Goal: Information Seeking & Learning: Learn about a topic

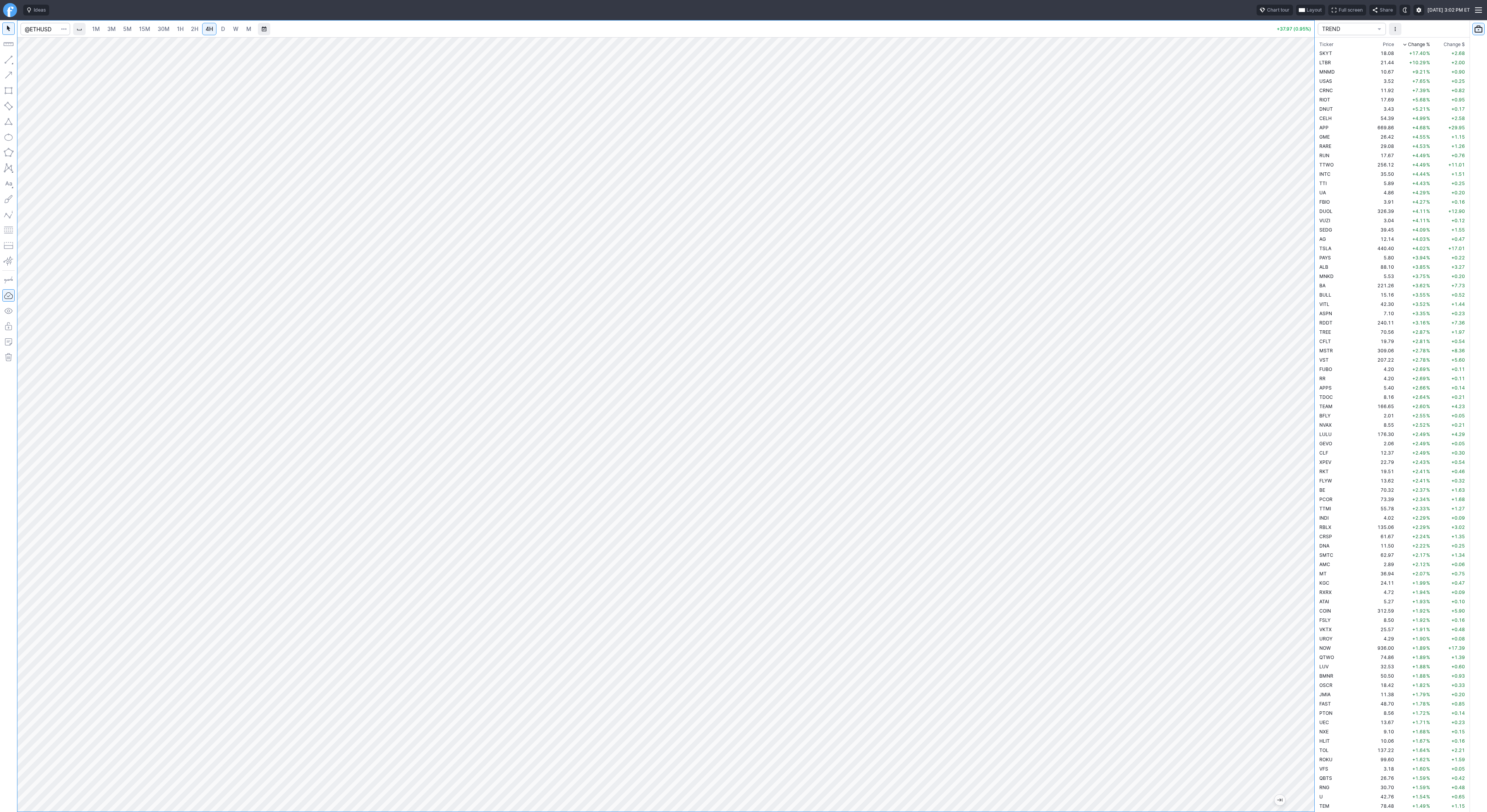
scroll to position [186, 0]
click at [226, 30] on link "D" at bounding box center [223, 29] width 12 height 12
click at [198, 28] on div "1M 3M 5M 15M 30M 1H 2H 4H D W M +34.52 (0.86%)" at bounding box center [666, 416] width 1297 height 791
click at [1298, 332] on div at bounding box center [1306, 422] width 16 height 755
click at [211, 25] on span "4H" at bounding box center [209, 28] width 8 height 6
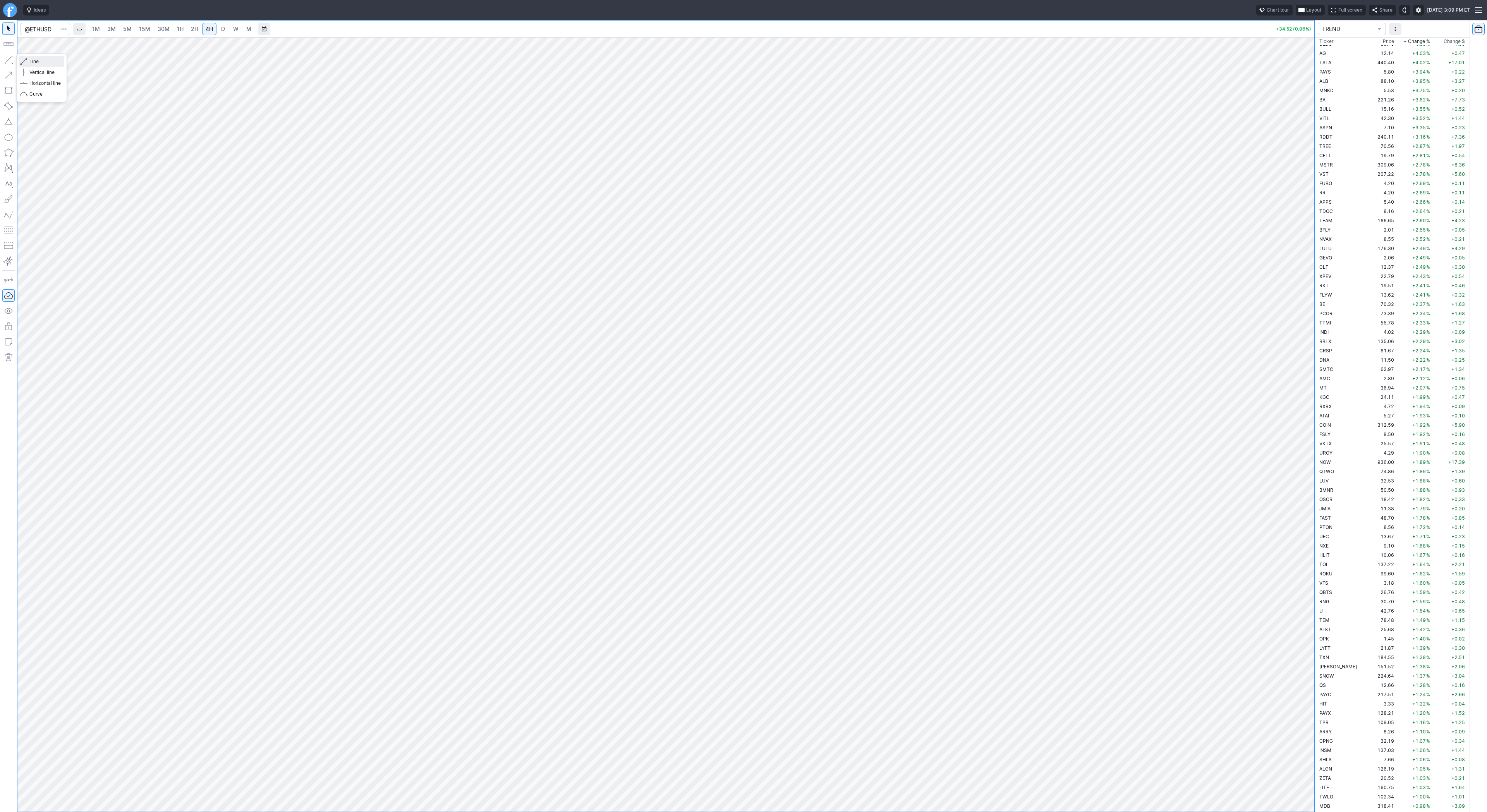
click at [39, 63] on span "Line" at bounding box center [45, 61] width 31 height 8
click at [31, 63] on span "Line" at bounding box center [45, 61] width 31 height 8
drag, startPoint x: 1313, startPoint y: 166, endPoint x: 1309, endPoint y: 188, distance: 22.4
click at [1309, 188] on div at bounding box center [1306, 422] width 16 height 755
click at [10, 58] on button "button" at bounding box center [8, 59] width 12 height 12
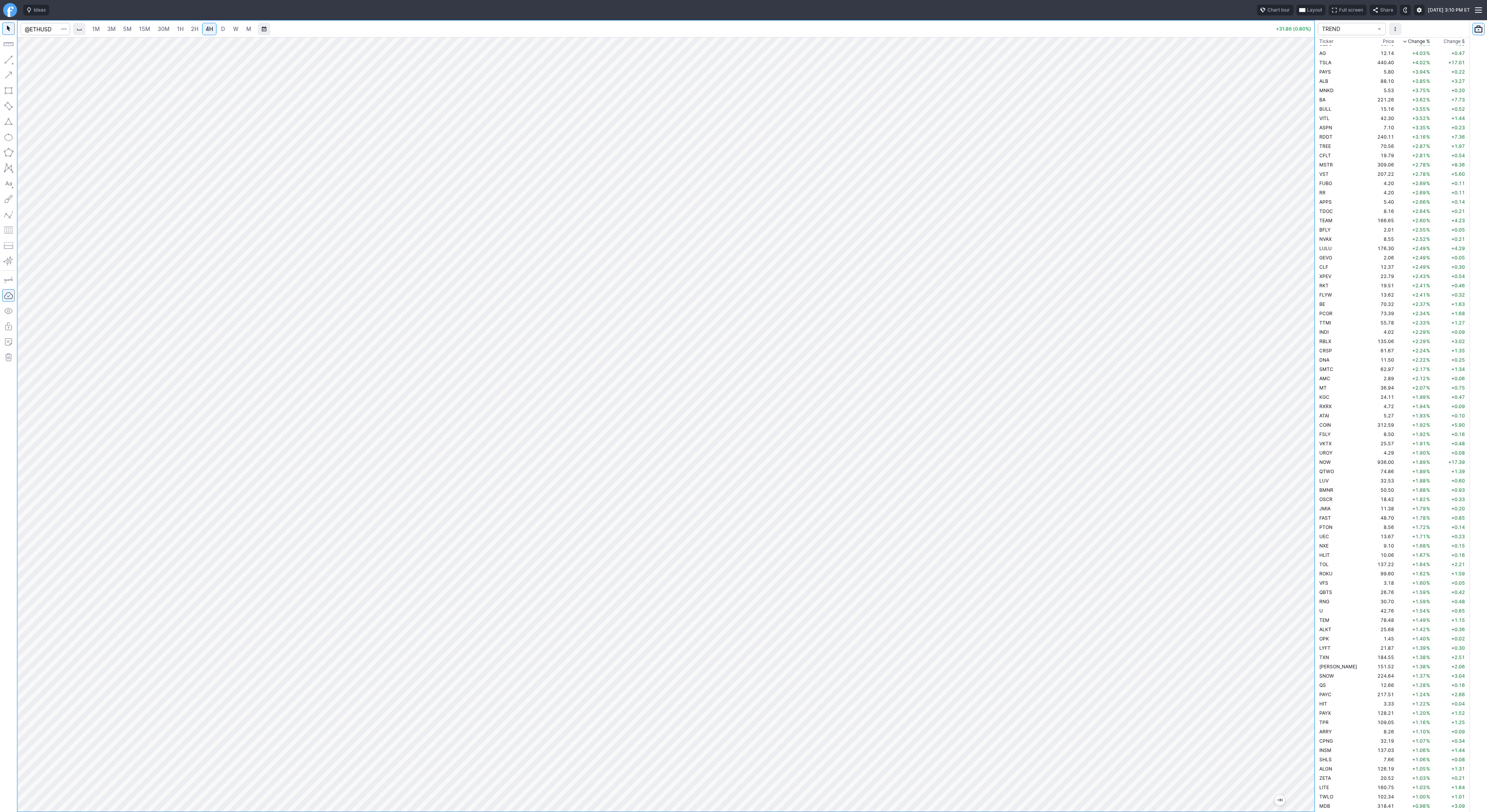
click at [227, 31] on link "D" at bounding box center [223, 29] width 12 height 12
click at [250, 31] on span "M" at bounding box center [248, 29] width 5 height 8
click at [237, 33] on link "W" at bounding box center [236, 29] width 12 height 12
click at [1302, 296] on div at bounding box center [1306, 422] width 16 height 755
click at [225, 31] on link "D" at bounding box center [223, 29] width 12 height 12
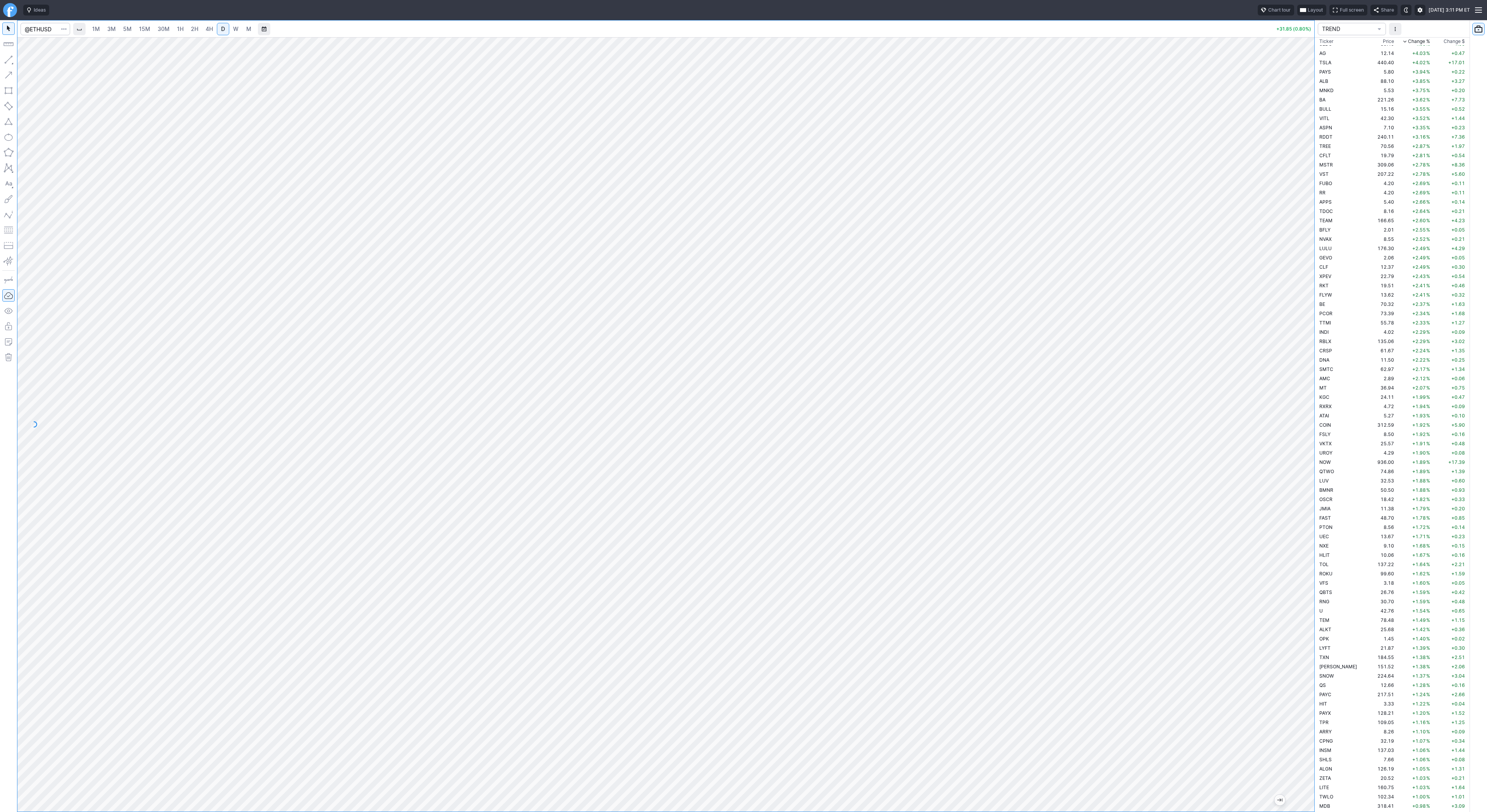
drag, startPoint x: 1306, startPoint y: 218, endPoint x: 1298, endPoint y: 286, distance: 68.5
click at [1303, 291] on div at bounding box center [1306, 422] width 16 height 755
click at [38, 60] on span "Line" at bounding box center [45, 61] width 31 height 8
click at [36, 63] on span "Line" at bounding box center [45, 61] width 31 height 8
click at [235, 29] on span "W" at bounding box center [236, 28] width 5 height 6
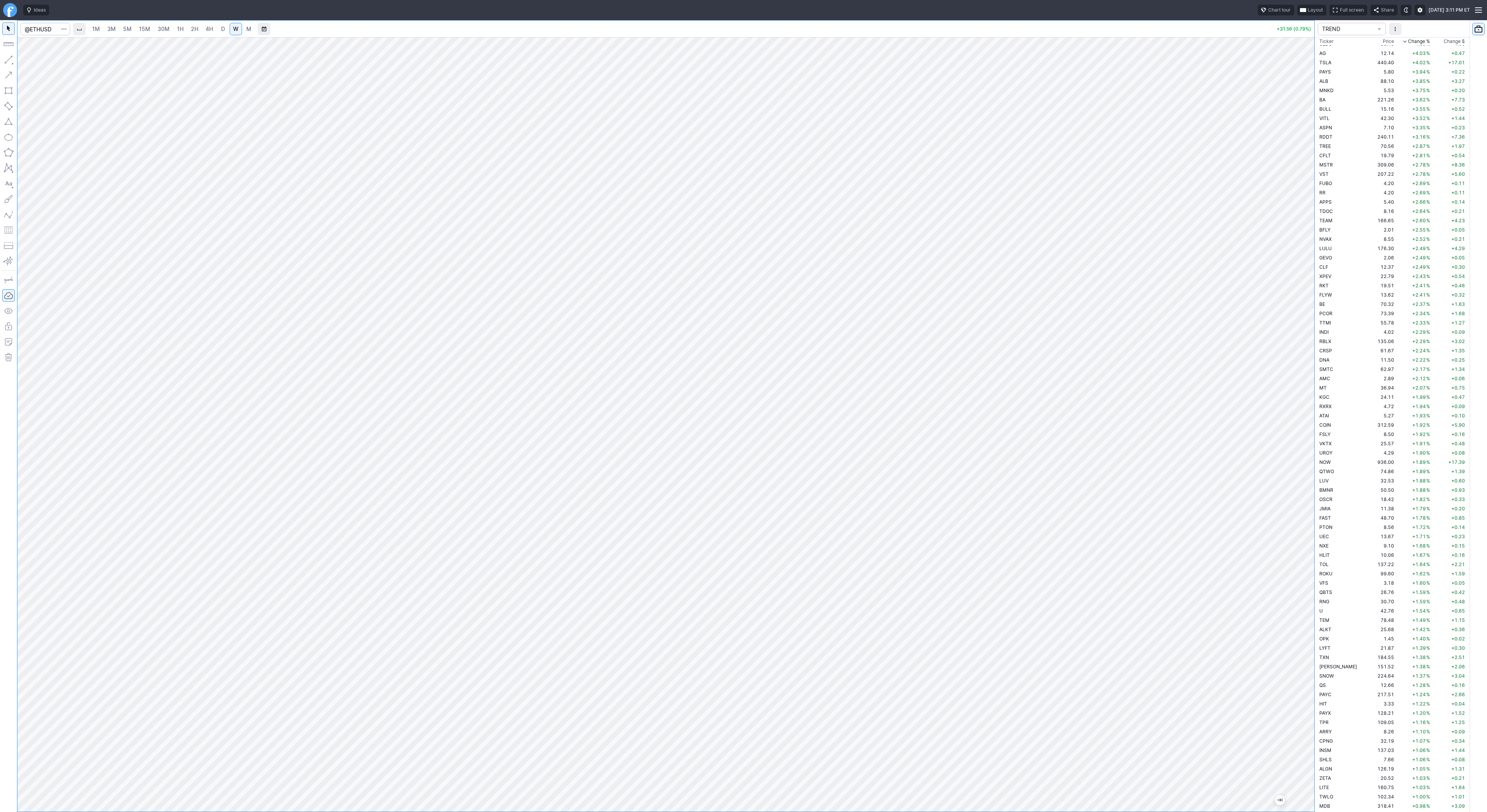
drag, startPoint x: 1306, startPoint y: 387, endPoint x: 1299, endPoint y: 425, distance: 38.6
click at [1312, 447] on div at bounding box center [1306, 422] width 16 height 755
click at [221, 29] on span "D" at bounding box center [223, 28] width 4 height 6
drag, startPoint x: 1311, startPoint y: 253, endPoint x: 1306, endPoint y: 321, distance: 68.2
click at [1306, 321] on div at bounding box center [1306, 422] width 16 height 755
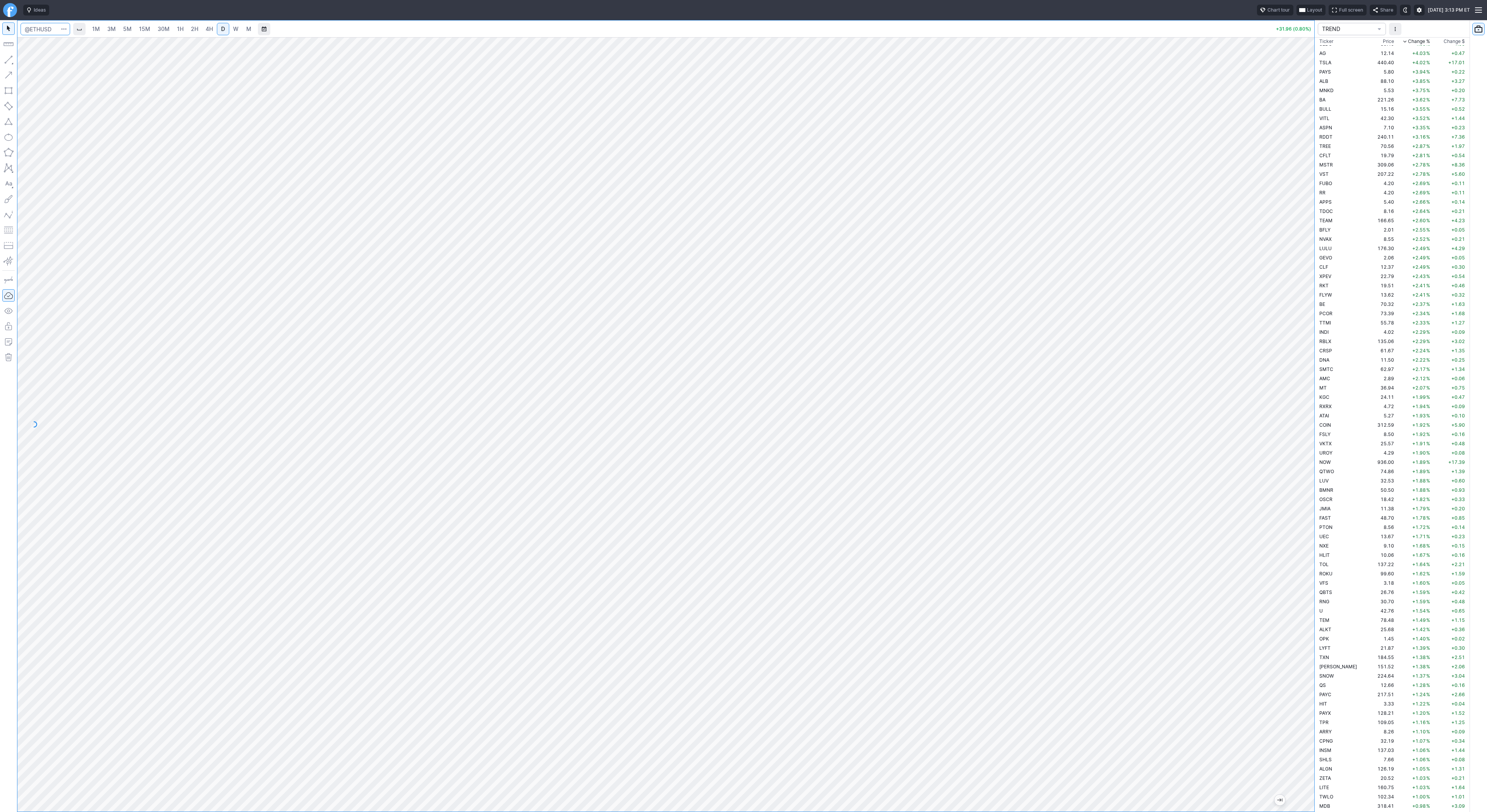
click at [48, 29] on input "Search" at bounding box center [46, 29] width 50 height 12
type input "eth"
click at [79, 48] on span "Eth" at bounding box center [78, 46] width 7 height 6
click at [32, 25] on input "Search" at bounding box center [46, 29] width 50 height 12
type input "btcusd"
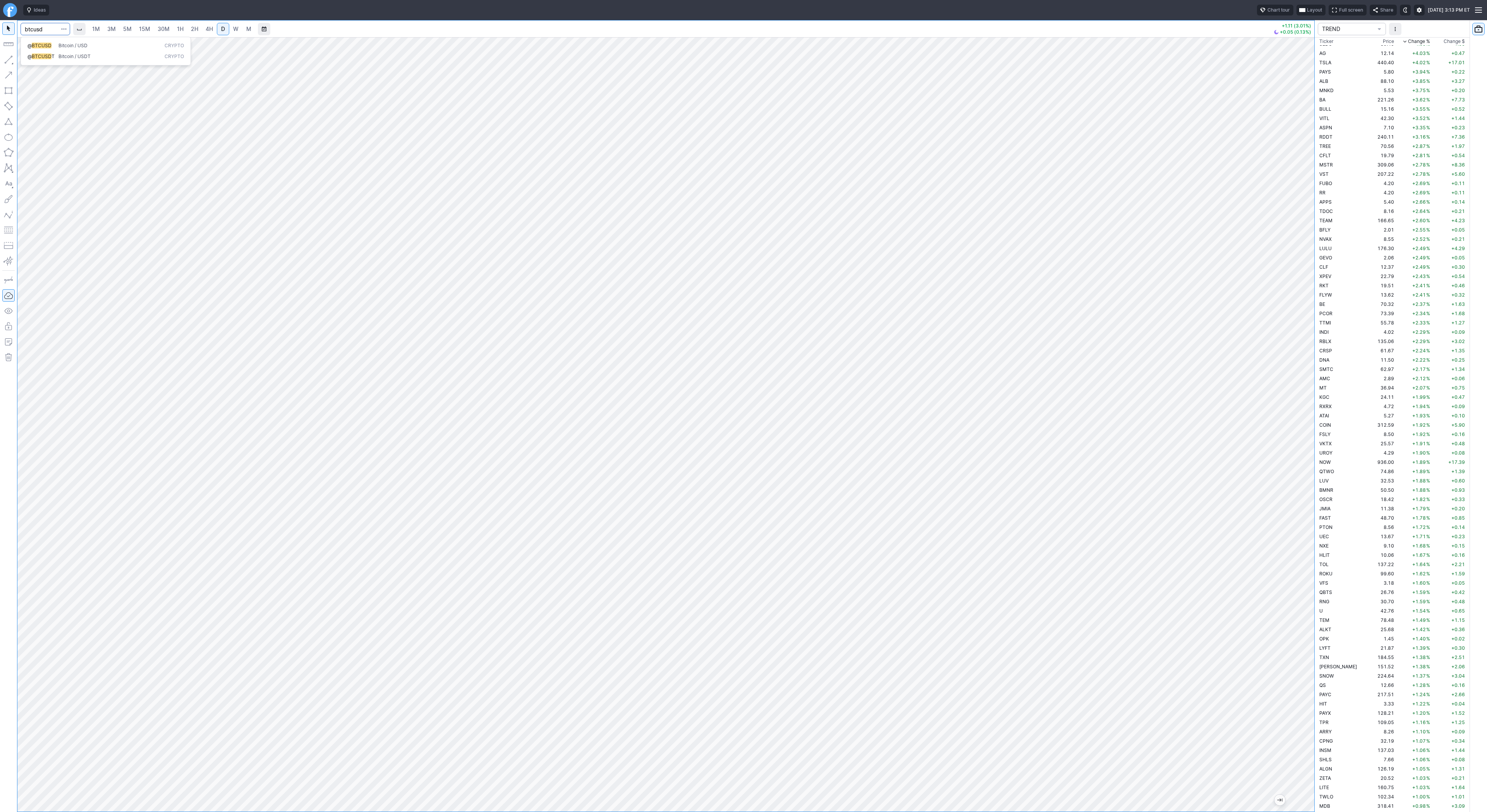
click at [29, 43] on span "@" at bounding box center [29, 46] width 4 height 6
click at [1271, 567] on div at bounding box center [666, 424] width 1297 height 774
click at [28, 58] on button "Line" at bounding box center [42, 61] width 45 height 11
click at [6, 63] on button "button" at bounding box center [8, 59] width 12 height 12
click at [36, 59] on span "Line" at bounding box center [45, 61] width 31 height 8
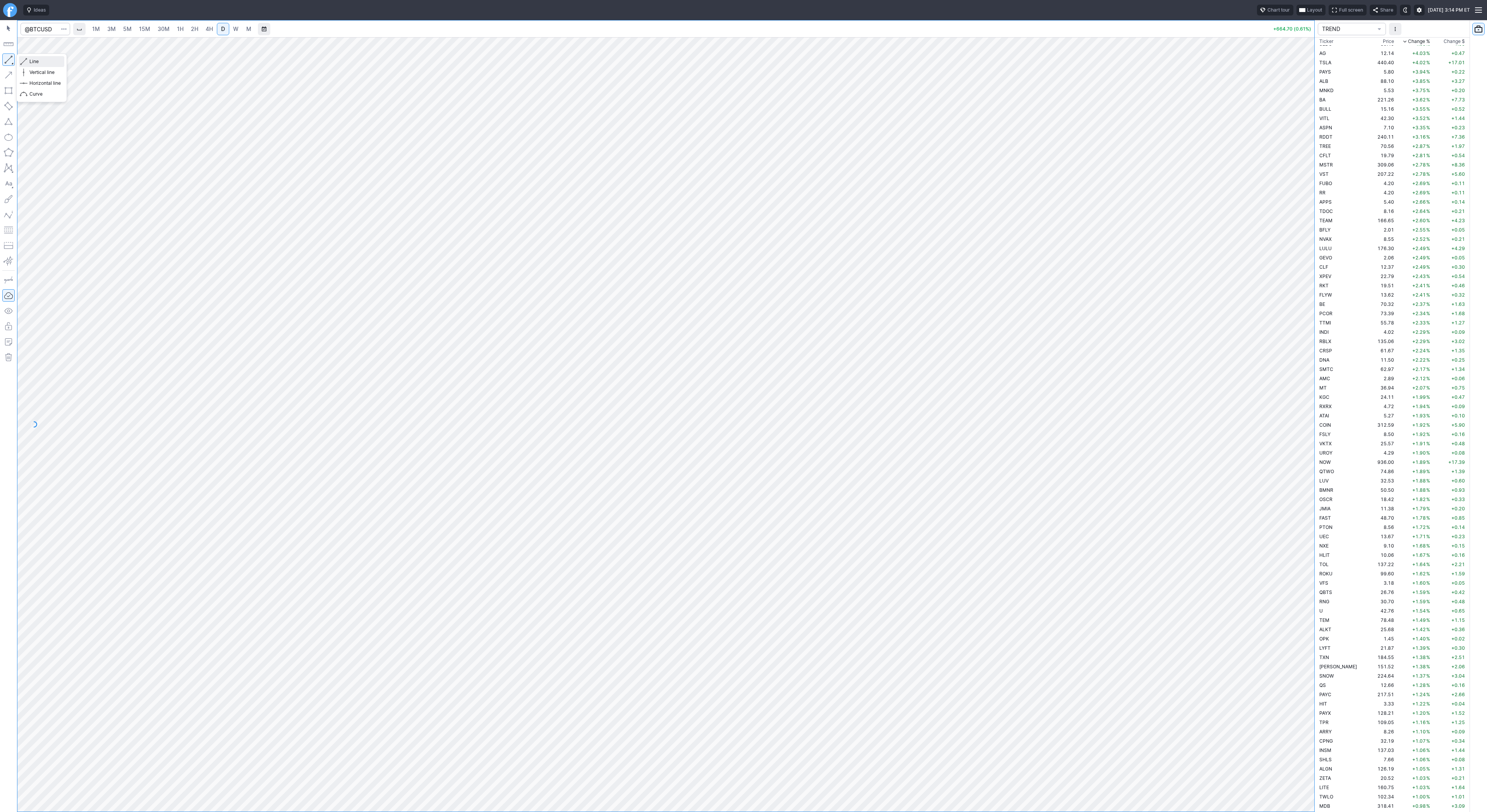
click at [34, 58] on span "Line" at bounding box center [45, 61] width 31 height 8
drag, startPoint x: 29, startPoint y: 58, endPoint x: 42, endPoint y: 73, distance: 19.8
click at [29, 59] on span "Line" at bounding box center [45, 61] width 31 height 8
click at [193, 31] on span "2H" at bounding box center [195, 28] width 8 height 6
click at [214, 29] on link "4H" at bounding box center [209, 29] width 14 height 12
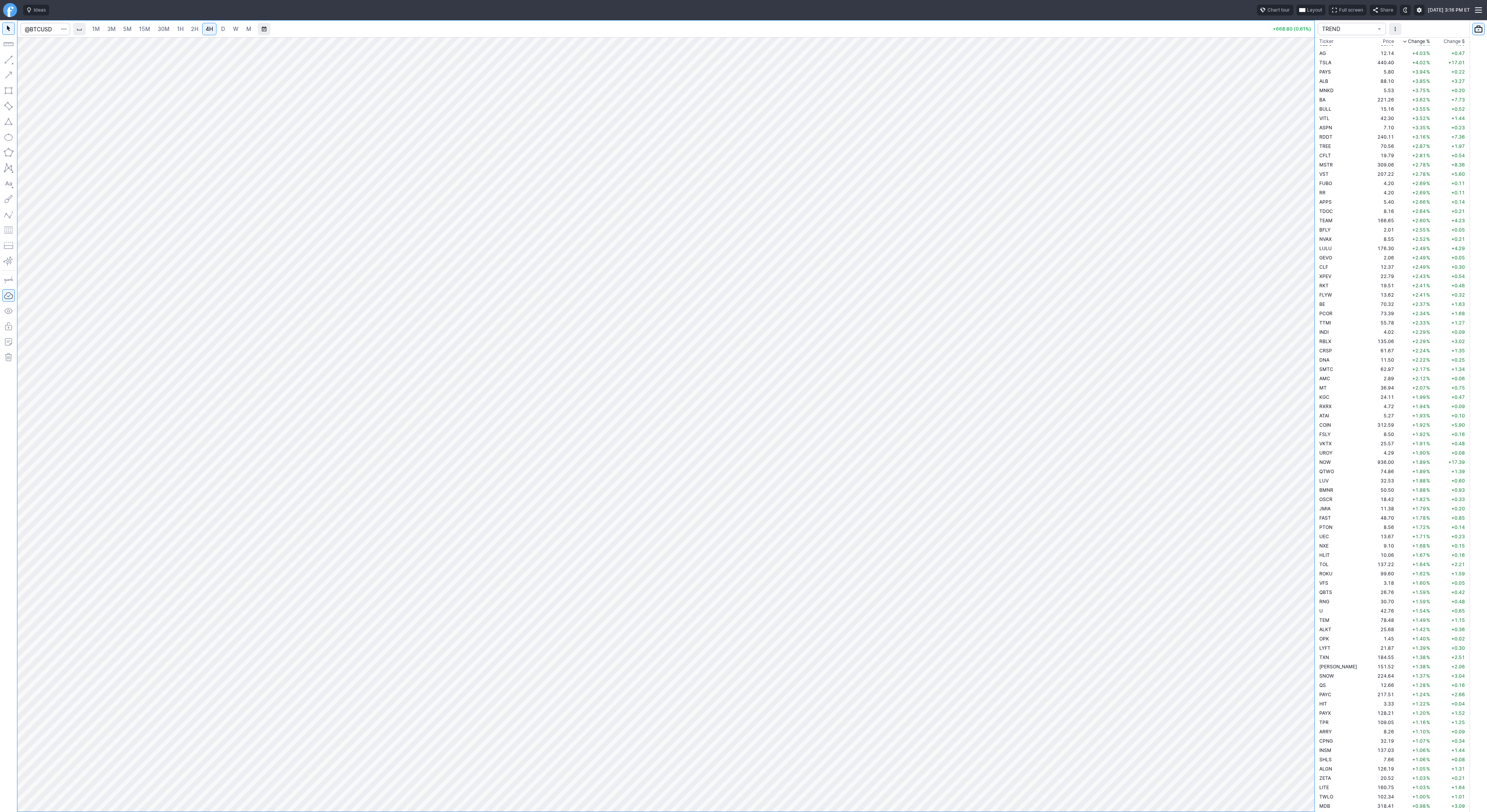
drag, startPoint x: 1307, startPoint y: 323, endPoint x: 1311, endPoint y: 494, distance: 171.0
click at [1311, 494] on div at bounding box center [1306, 422] width 16 height 755
click at [226, 31] on link "D" at bounding box center [223, 29] width 12 height 12
click at [1297, 253] on div at bounding box center [666, 424] width 1297 height 774
drag, startPoint x: 1318, startPoint y: 422, endPoint x: 1329, endPoint y: 346, distance: 76.8
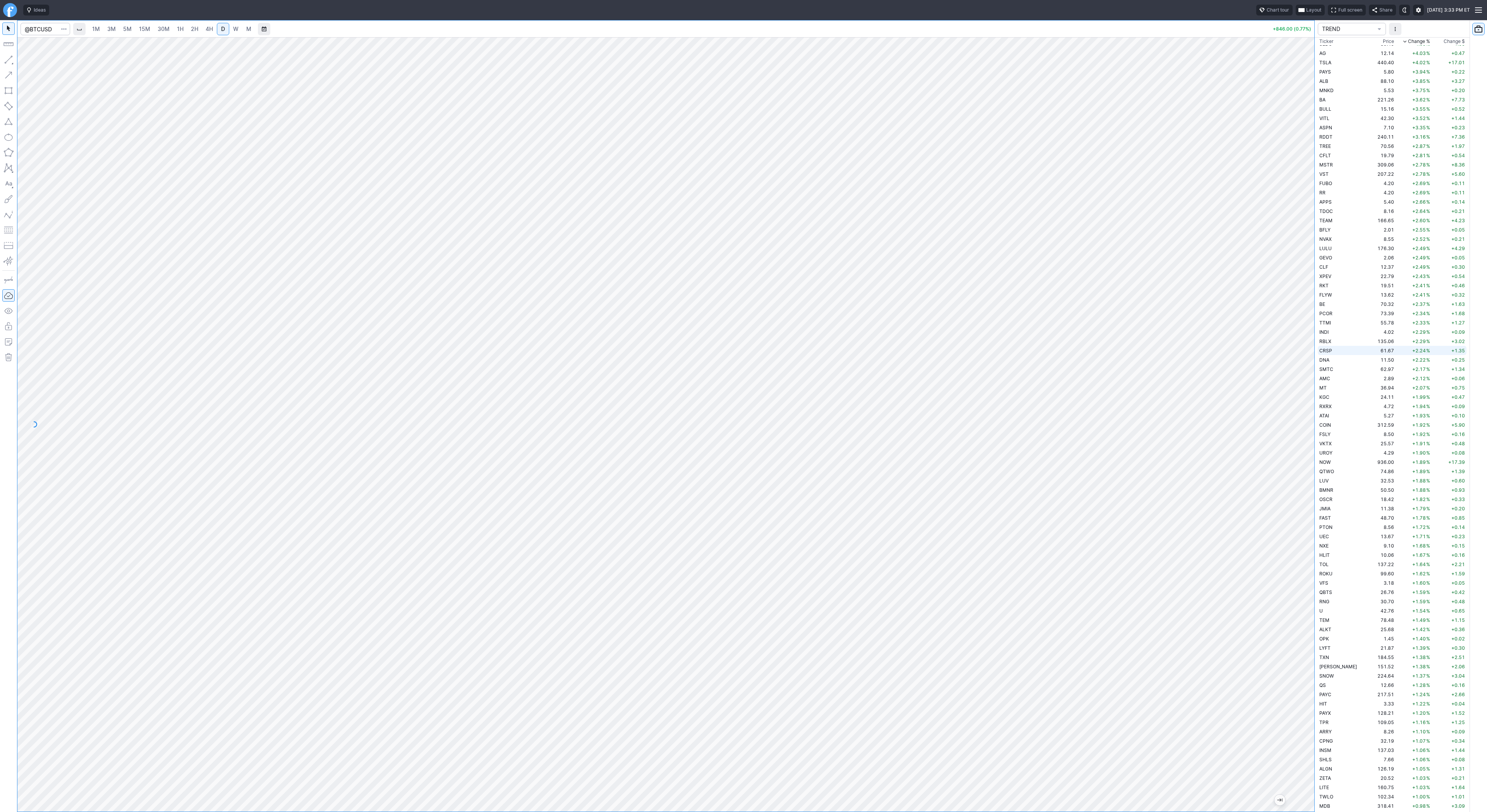
click at [1329, 346] on div "1M 3M 5M 15M 30M 1H 2H 4H D W M +846.00 (0.77%) TREND Ticker Price Chg.% Change…" at bounding box center [744, 416] width 1487 height 792
click at [31, 58] on span "Line" at bounding box center [45, 61] width 31 height 8
click at [114, 28] on span "3M" at bounding box center [111, 28] width 9 height 6
click at [136, 32] on link "15M" at bounding box center [145, 29] width 18 height 12
click at [225, 28] on span "D" at bounding box center [223, 29] width 5 height 8
